Goal: Transaction & Acquisition: Purchase product/service

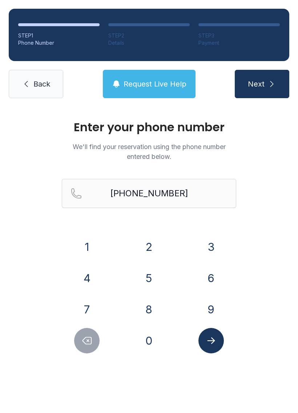
click at [44, 77] on link "Back" at bounding box center [36, 84] width 55 height 28
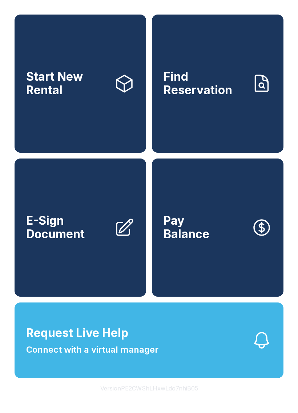
click at [248, 260] on link "Pay Balance" at bounding box center [218, 228] width 132 height 138
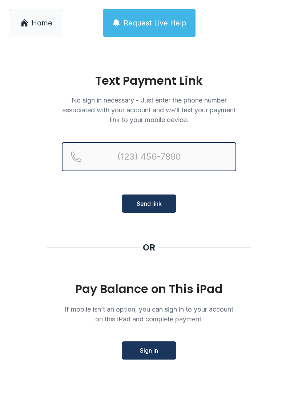
click at [216, 161] on input "Reservation phone number" at bounding box center [149, 156] width 175 height 29
type input "[PHONE_NUMBER]"
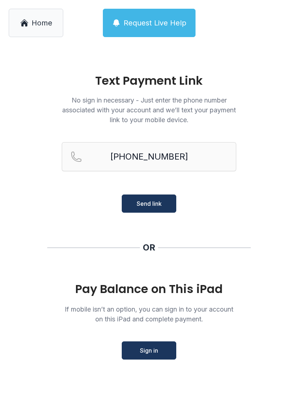
click at [161, 204] on span "Send link" at bounding box center [149, 203] width 25 height 9
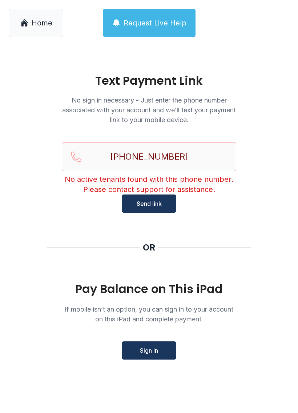
click at [148, 20] on span "Request Live Help" at bounding box center [155, 23] width 63 height 10
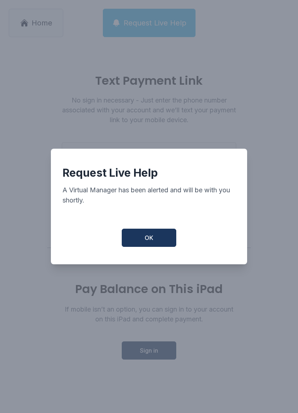
click at [148, 247] on button "OK" at bounding box center [149, 238] width 55 height 18
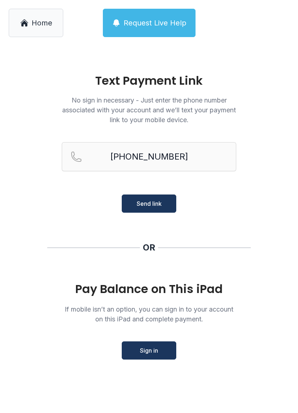
click at [33, 27] on span "Home" at bounding box center [42, 23] width 21 height 10
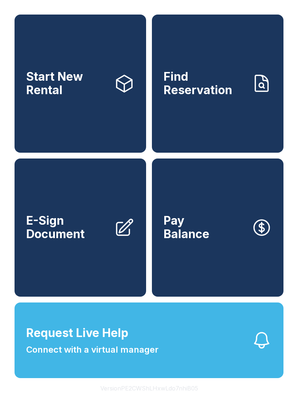
click at [223, 367] on button "Request Live Help Connect with a virtual manager" at bounding box center [149, 341] width 269 height 76
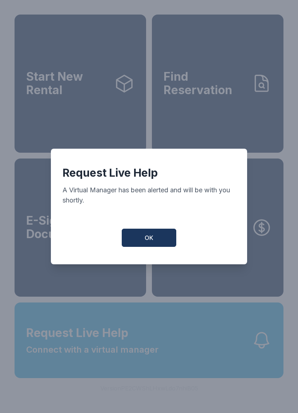
click at [156, 243] on button "OK" at bounding box center [149, 238] width 55 height 18
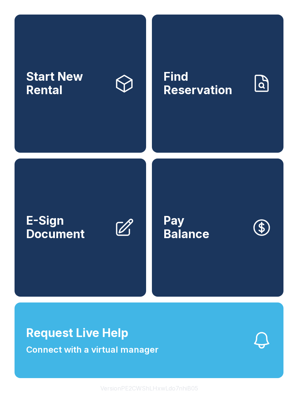
click at [214, 232] on link "Pay Balance" at bounding box center [218, 228] width 132 height 138
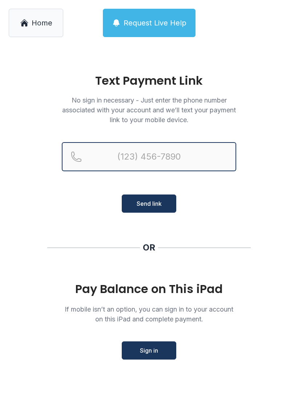
click at [192, 160] on input "Reservation phone number" at bounding box center [149, 156] width 175 height 29
type input "[PHONE_NUMBER]"
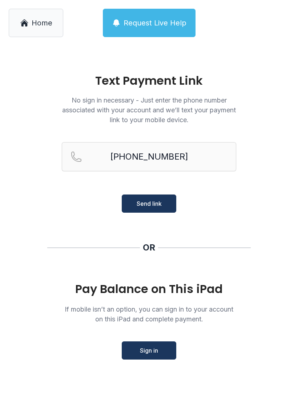
click at [160, 204] on span "Send link" at bounding box center [149, 203] width 25 height 9
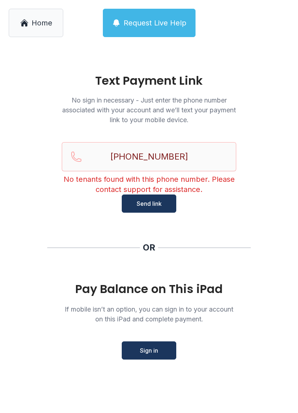
click at [161, 22] on span "Request Live Help" at bounding box center [155, 23] width 63 height 10
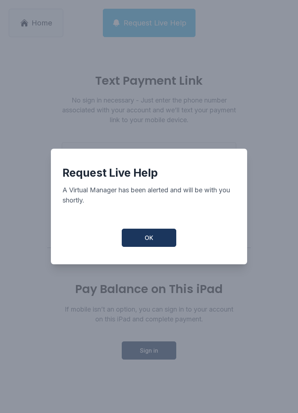
click at [159, 242] on button "OK" at bounding box center [149, 238] width 55 height 18
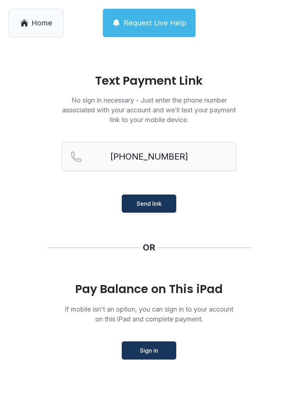
click at [157, 343] on button "Sign in" at bounding box center [149, 350] width 55 height 18
click at [167, 22] on span "Request Live Help" at bounding box center [155, 23] width 63 height 10
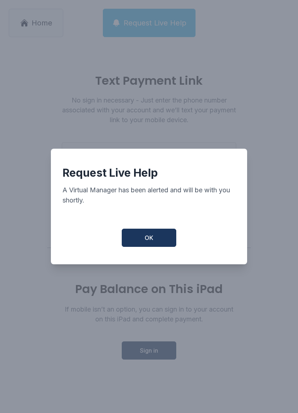
click at [151, 240] on span "OK" at bounding box center [149, 237] width 9 height 9
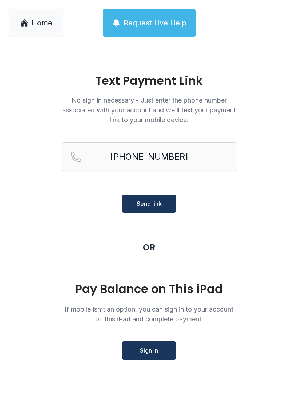
click at [180, 195] on div "[PHONE_NUMBER] Send link" at bounding box center [149, 177] width 175 height 71
click at [163, 201] on button "Send link" at bounding box center [149, 204] width 55 height 18
click at [156, 207] on span "Send link" at bounding box center [149, 203] width 25 height 9
click at [148, 199] on span "Send link" at bounding box center [149, 203] width 25 height 9
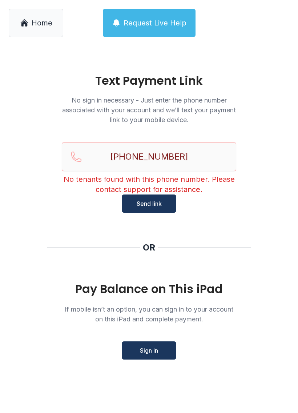
click at [148, 199] on button "Send link" at bounding box center [149, 204] width 55 height 18
click at [157, 206] on span "Send link" at bounding box center [149, 203] width 25 height 9
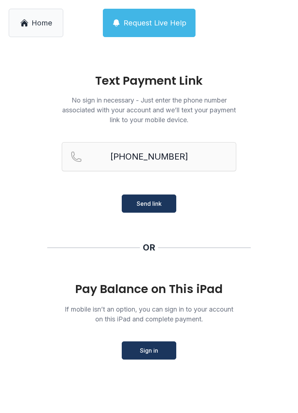
click at [156, 206] on span "Send link" at bounding box center [149, 203] width 25 height 9
click at [155, 211] on button "Send link" at bounding box center [149, 204] width 55 height 18
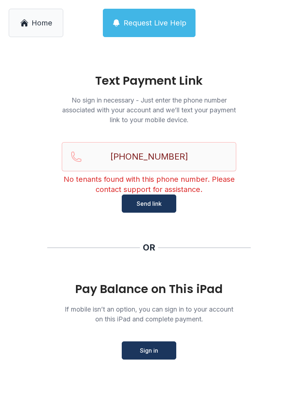
click at [153, 355] on span "Sign in" at bounding box center [149, 350] width 18 height 9
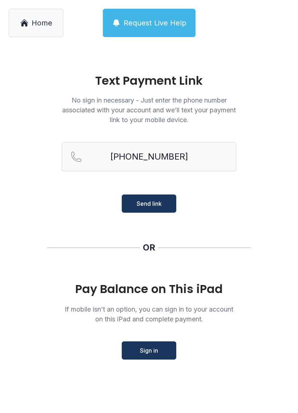
click at [38, 28] on span "Home" at bounding box center [42, 23] width 21 height 10
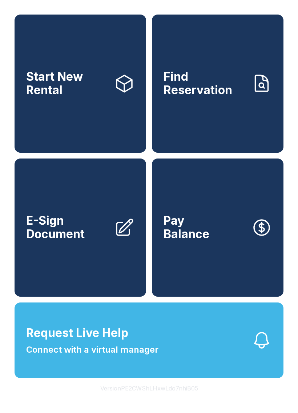
click at [115, 356] on span "Connect with a virtual manager" at bounding box center [92, 349] width 132 height 13
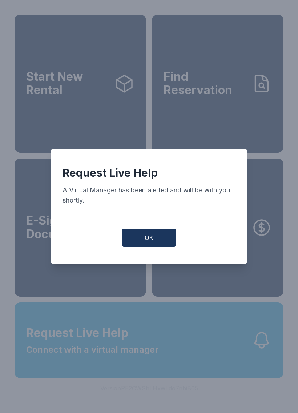
click at [146, 236] on button "OK" at bounding box center [149, 238] width 55 height 18
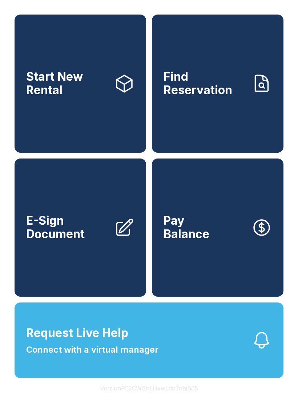
click at [153, 356] on span "Connect with a virtual manager" at bounding box center [92, 349] width 132 height 13
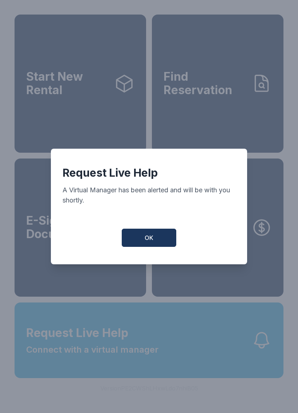
click at [177, 232] on div "OK" at bounding box center [149, 238] width 173 height 18
click at [152, 247] on button "OK" at bounding box center [149, 238] width 55 height 18
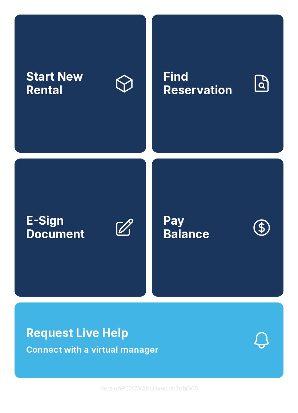
click at [169, 378] on button "Request Live Help Connect with a virtual manager" at bounding box center [149, 341] width 269 height 76
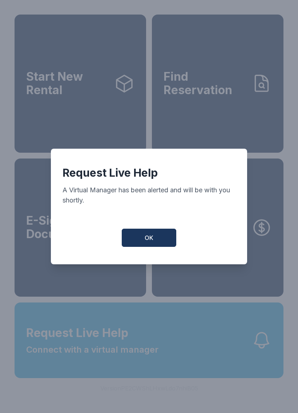
click at [149, 264] on div "Request Live Help A Virtual Manager has been alerted and will be with you short…" at bounding box center [149, 207] width 196 height 116
click at [149, 247] on button "OK" at bounding box center [149, 238] width 55 height 18
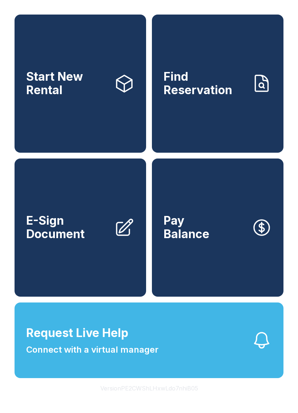
click at [115, 342] on span "Request Live Help" at bounding box center [77, 332] width 102 height 17
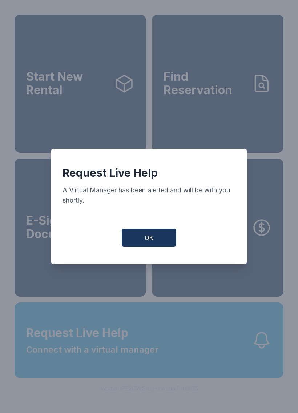
click at [145, 237] on span "OK" at bounding box center [149, 237] width 9 height 9
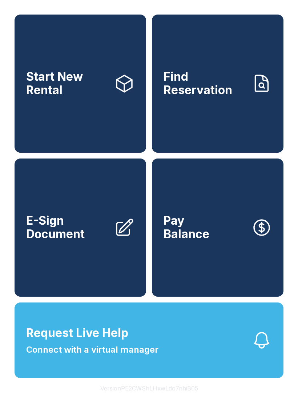
click at [187, 354] on button "Request Live Help Connect with a virtual manager" at bounding box center [149, 341] width 269 height 76
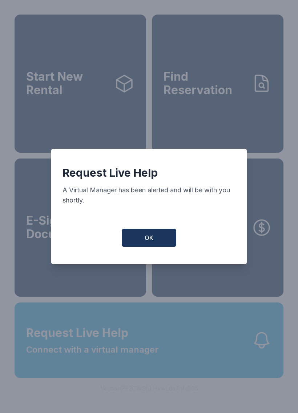
click at [149, 246] on button "OK" at bounding box center [149, 238] width 55 height 18
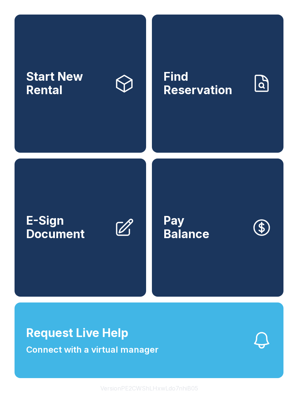
click at [156, 356] on span "Connect with a virtual manager" at bounding box center [92, 349] width 132 height 13
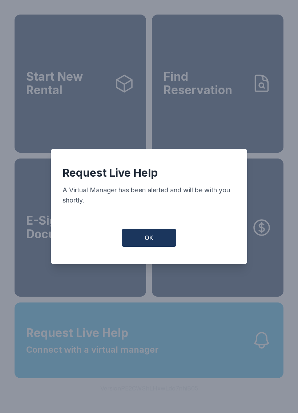
click at [145, 242] on span "OK" at bounding box center [149, 237] width 9 height 9
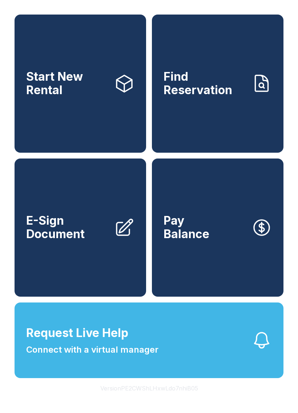
click at [252, 124] on link "Find Reservation" at bounding box center [218, 84] width 132 height 138
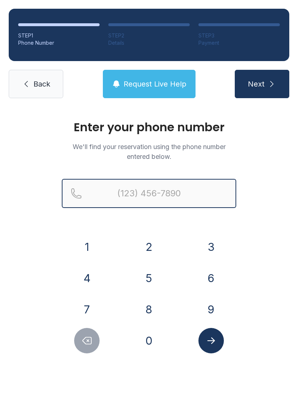
click at [208, 184] on input "Reservation phone number" at bounding box center [149, 193] width 175 height 29
click at [78, 199] on input "(" at bounding box center [149, 193] width 175 height 29
type input "[PHONE_NUMBER]"
click at [262, 84] on button "Next" at bounding box center [262, 84] width 55 height 28
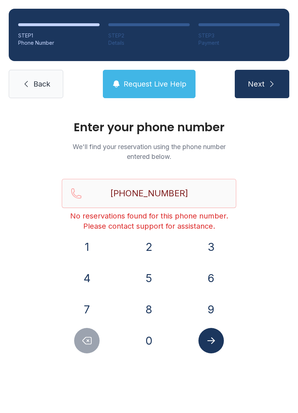
click at [41, 77] on link "Back" at bounding box center [36, 84] width 55 height 28
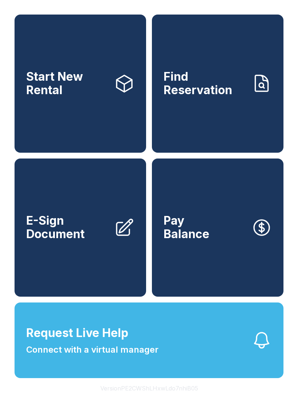
click at [147, 356] on span "Connect with a virtual manager" at bounding box center [92, 349] width 132 height 13
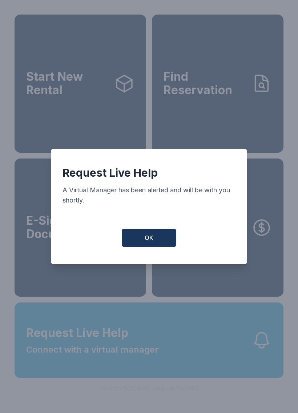
click at [153, 235] on button "OK" at bounding box center [149, 238] width 55 height 18
